Goal: Use online tool/utility: Utilize a website feature to perform a specific function

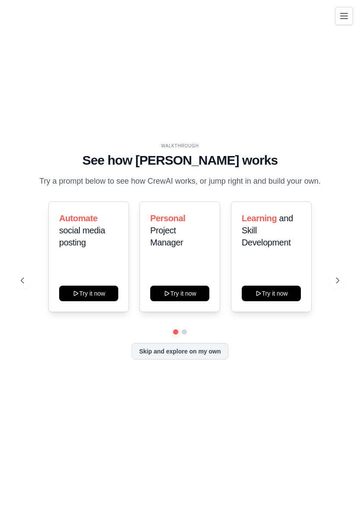
click at [214, 349] on button "Skip and explore on my own" at bounding box center [180, 351] width 96 height 16
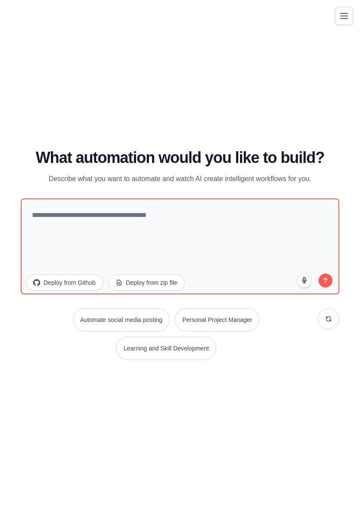
click at [347, 18] on icon "Toggle navigation" at bounding box center [344, 16] width 10 height 10
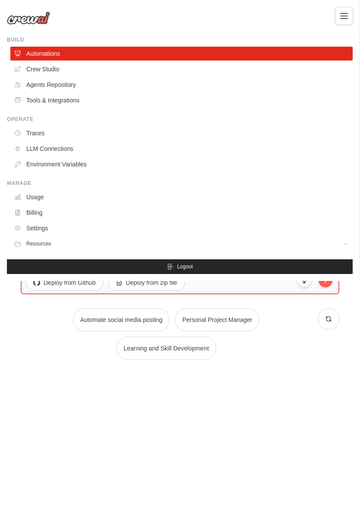
click at [25, 66] on link "Crew Studio" at bounding box center [181, 69] width 343 height 14
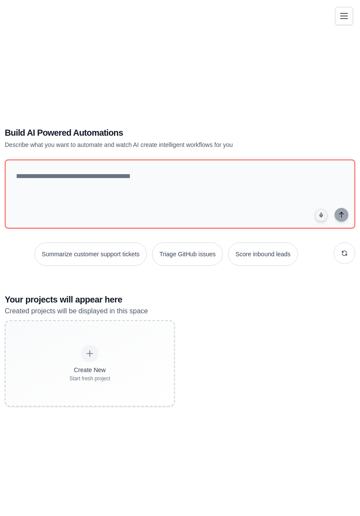
click at [94, 352] on icon at bounding box center [90, 353] width 9 height 9
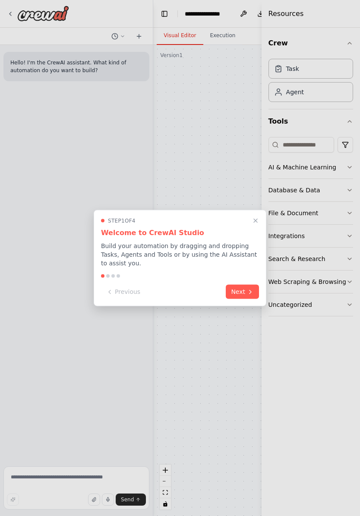
click at [250, 293] on icon at bounding box center [251, 291] width 2 height 3
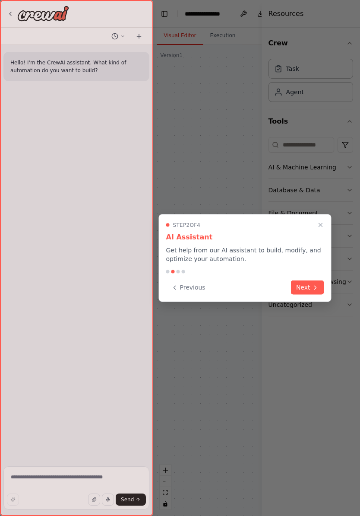
click at [311, 292] on button "Next" at bounding box center [307, 287] width 33 height 14
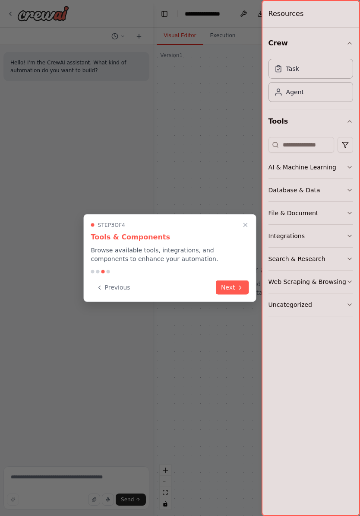
click at [240, 288] on icon at bounding box center [241, 287] width 2 height 3
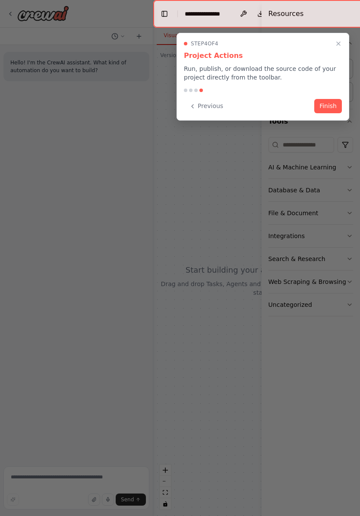
click at [336, 106] on button "Finish" at bounding box center [329, 106] width 28 height 14
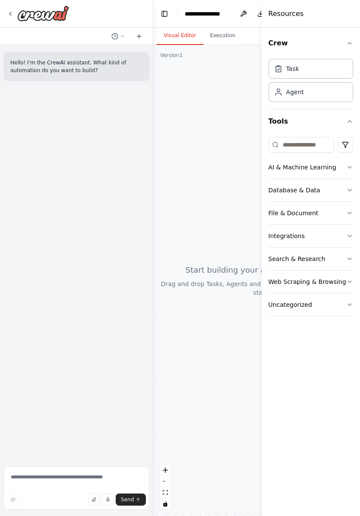
click at [353, 164] on icon "button" at bounding box center [350, 167] width 7 height 7
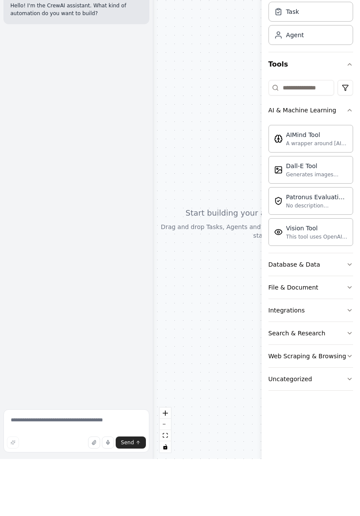
click at [324, 281] on div "Vision Tool This tool uses OpenAI's Vision API to describe the contents of an i…" at bounding box center [317, 289] width 61 height 16
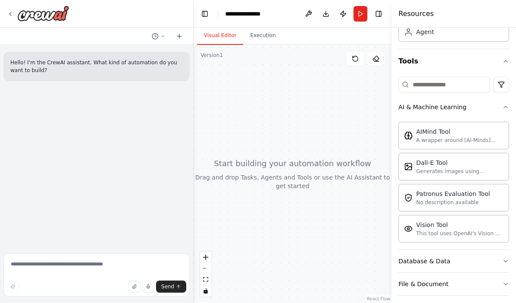
scroll to position [59, 0]
click at [360, 230] on div "Vision Tool This tool uses OpenAI's Vision API to describe the contents of an i…" at bounding box center [459, 230] width 87 height 16
click at [360, 232] on div "This tool uses OpenAI's Vision API to describe the contents of an image." at bounding box center [459, 234] width 87 height 7
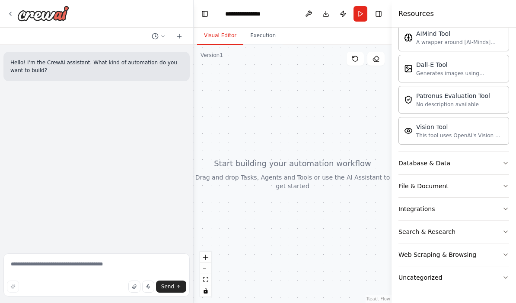
scroll to position [158, 0]
click at [360, 212] on icon "button" at bounding box center [505, 209] width 7 height 7
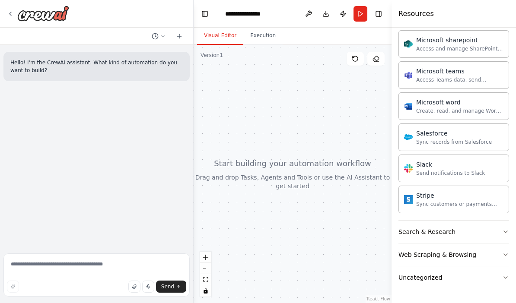
scroll to position [694, 0]
click at [360, 230] on icon "button" at bounding box center [505, 232] width 7 height 7
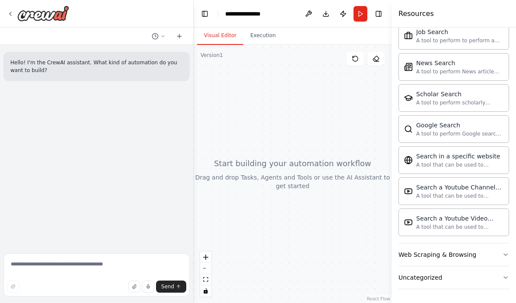
scroll to position [1137, 0]
click at [360, 257] on button "Web Scraping & Browsing" at bounding box center [453, 255] width 111 height 22
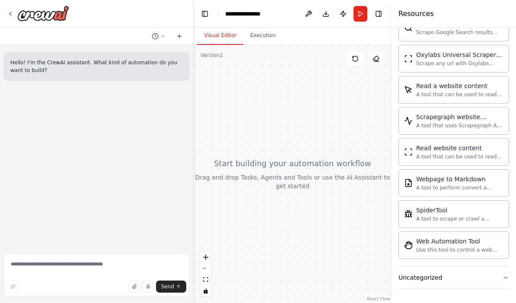
click at [360, 280] on button "Uncategorized" at bounding box center [453, 278] width 111 height 22
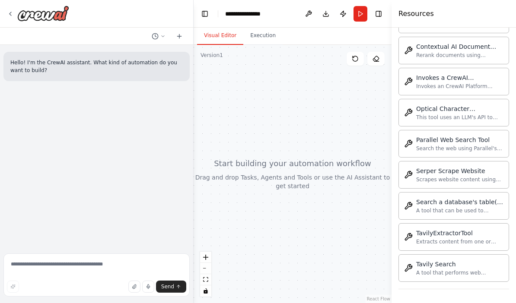
scroll to position [35, 0]
click at [147, 191] on div "Hello! I'm the CrewAI assistant. What kind of automation do you want to build?" at bounding box center [96, 147] width 193 height 205
click at [360, 114] on div "This tool uses an LLM's API to extract text from an image file." at bounding box center [459, 117] width 87 height 7
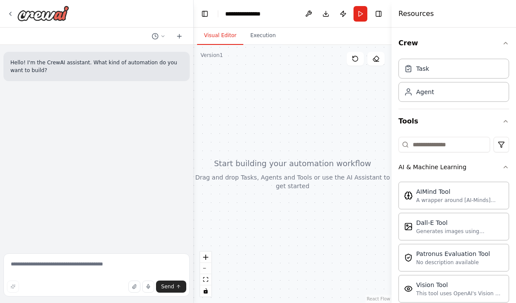
scroll to position [0, 0]
click at [360, 146] on input at bounding box center [444, 145] width 92 height 16
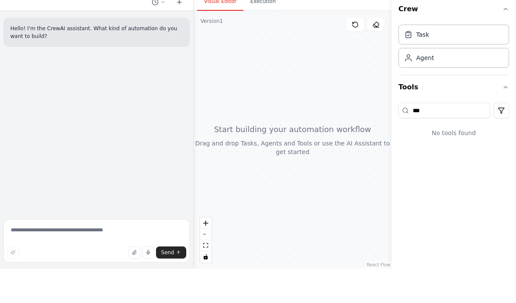
click at [360, 82] on div "Agent" at bounding box center [453, 92] width 111 height 20
click at [360, 59] on div "Task" at bounding box center [453, 69] width 111 height 20
click at [360, 137] on input "***" at bounding box center [444, 145] width 92 height 16
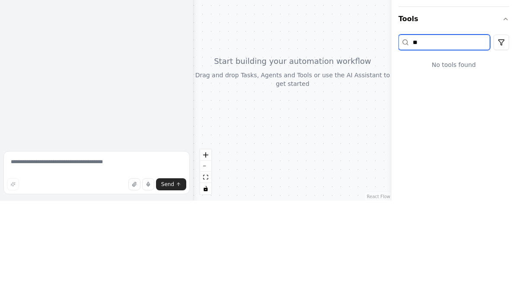
type input "*"
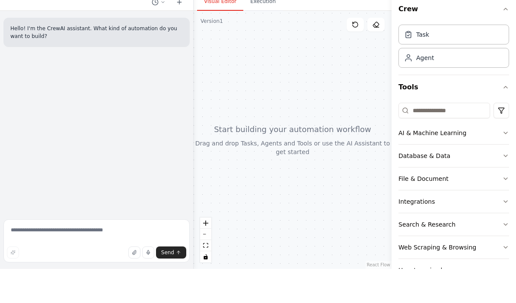
click at [360, 82] on div "Agent" at bounding box center [453, 92] width 111 height 20
click at [360, 59] on div "Task" at bounding box center [453, 69] width 111 height 20
click at [360, 82] on div "Agent" at bounding box center [453, 92] width 111 height 20
click at [360, 59] on div "Task" at bounding box center [453, 69] width 111 height 20
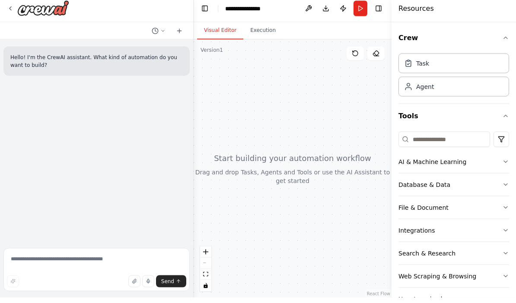
click at [306, 129] on div at bounding box center [293, 174] width 198 height 258
click at [10, 10] on icon at bounding box center [10, 13] width 7 height 7
